Goal: Task Accomplishment & Management: Manage account settings

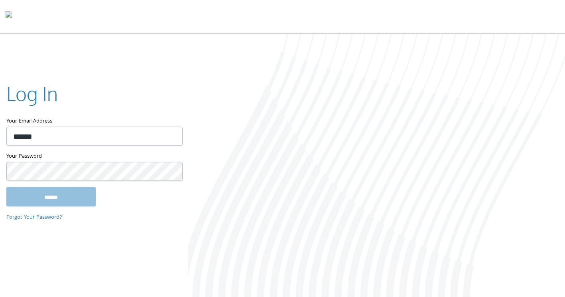
type input "**********"
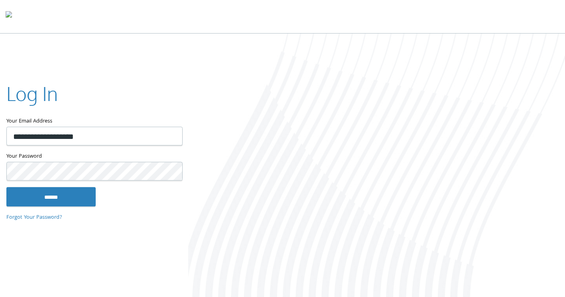
click at [6, 187] on input "******" at bounding box center [50, 196] width 89 height 19
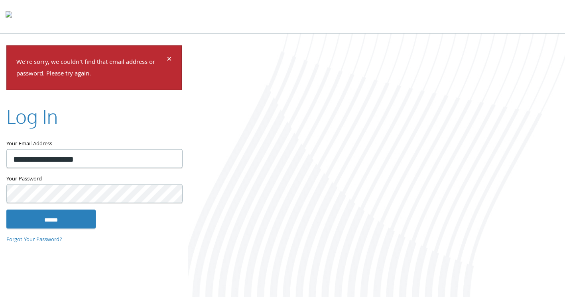
click at [6, 209] on input "******" at bounding box center [50, 218] width 89 height 19
